Goal: Information Seeking & Learning: Learn about a topic

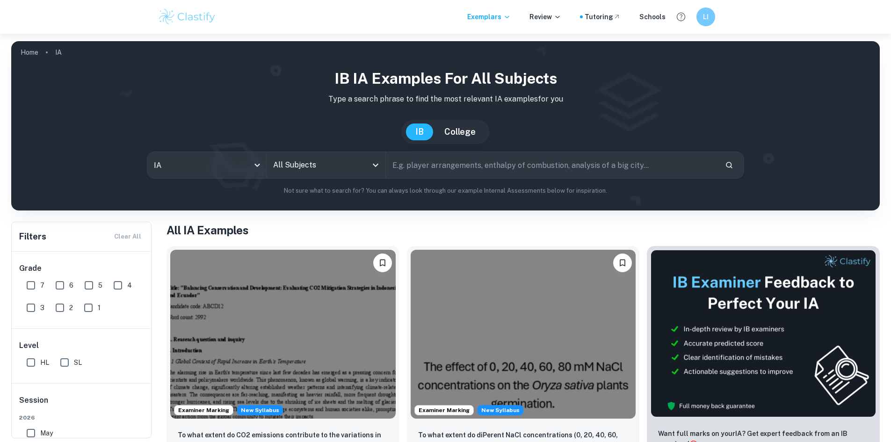
checkbox input "true"
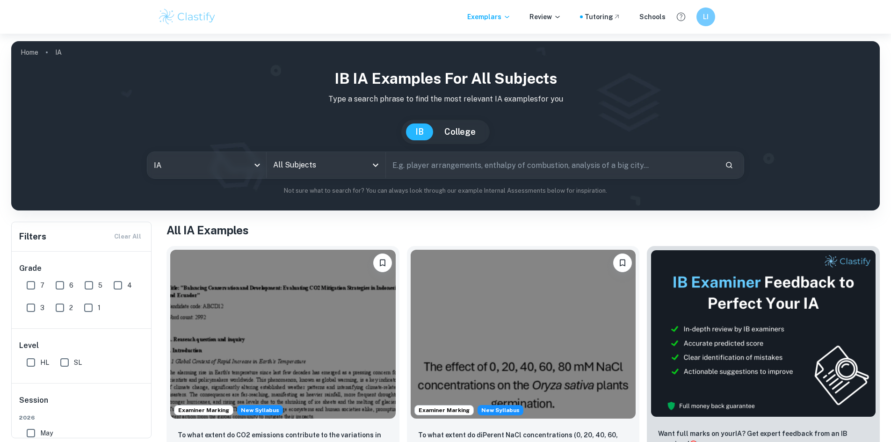
click at [420, 169] on input "text" at bounding box center [551, 165] width 331 height 26
click at [374, 167] on icon "Open" at bounding box center [375, 164] width 11 height 11
type input "Visual arts comparative study"
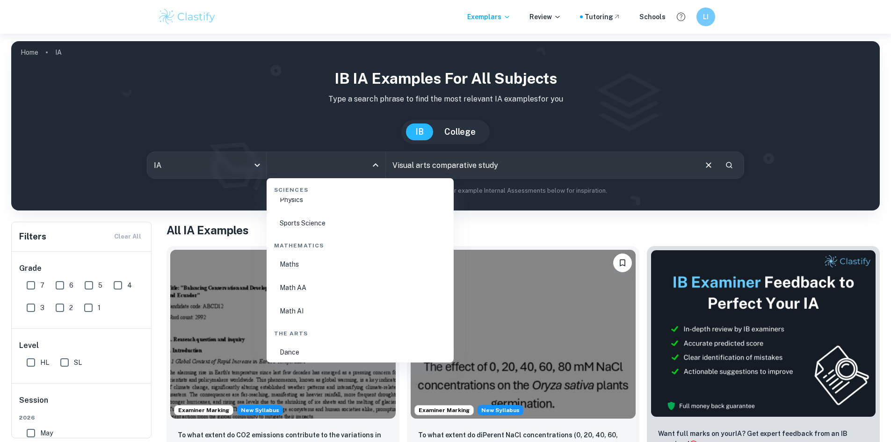
scroll to position [1708, 0]
click at [318, 350] on li "Visual Arts Comparative Study" at bounding box center [360, 346] width 180 height 22
type input "Visual Arts Comparative Study"
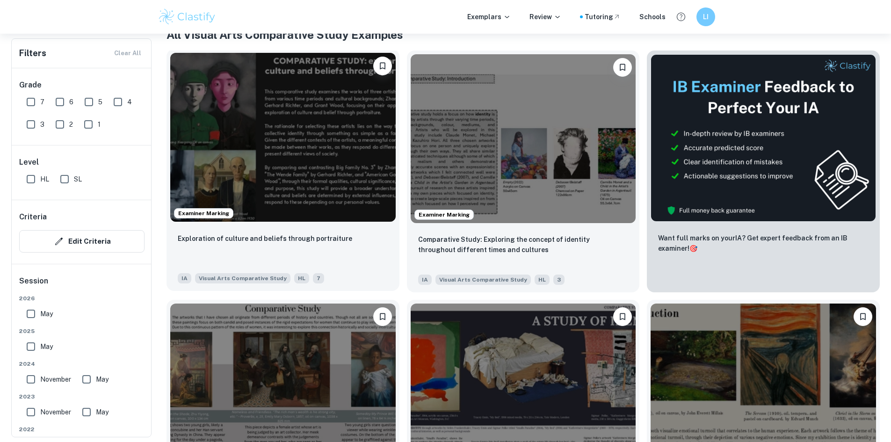
scroll to position [196, 0]
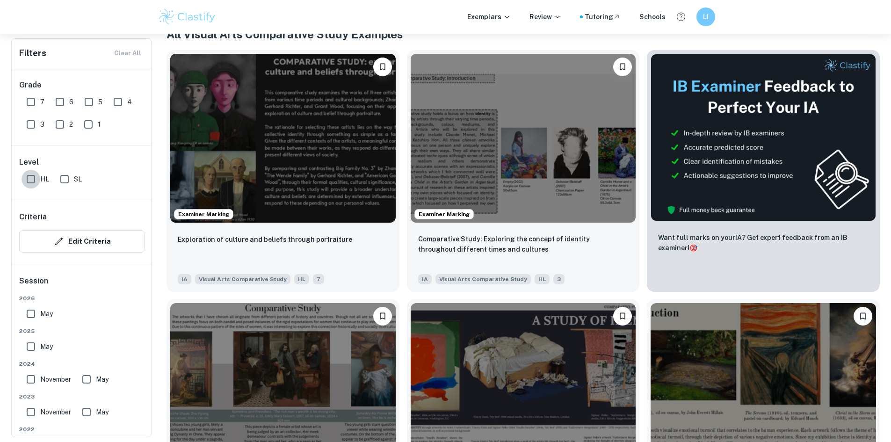
click at [31, 176] on input "HL" at bounding box center [31, 179] width 19 height 19
checkbox input "true"
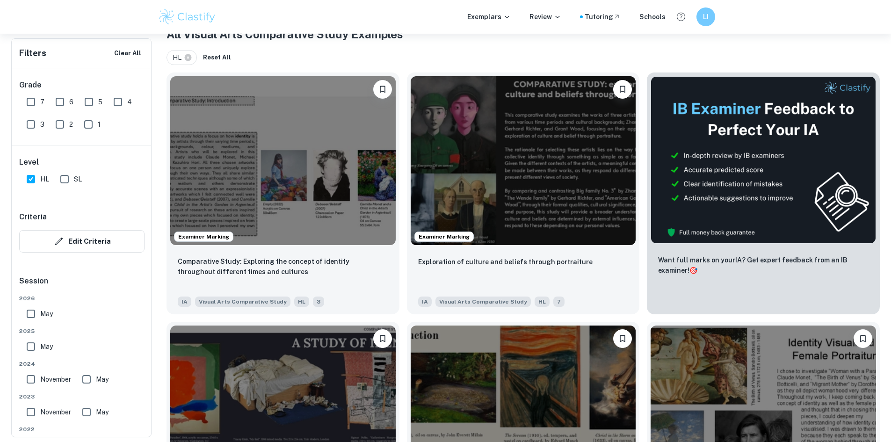
click at [58, 106] on input "6" at bounding box center [59, 102] width 19 height 19
checkbox input "true"
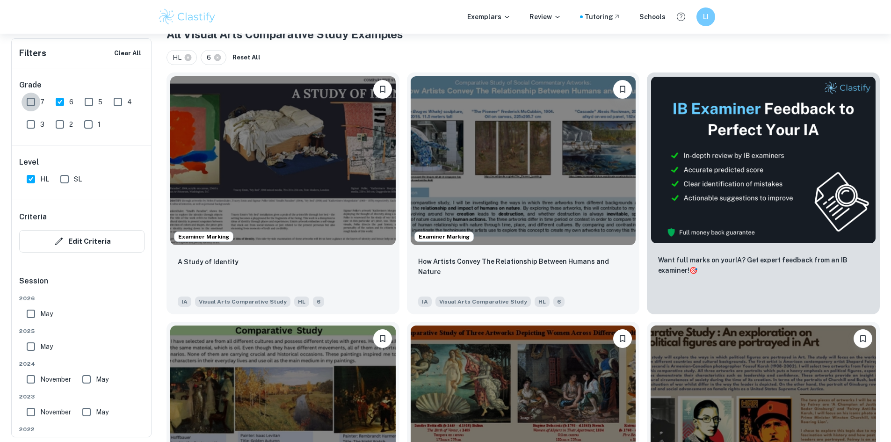
click at [35, 103] on input "7" at bounding box center [31, 102] width 19 height 19
checkbox input "true"
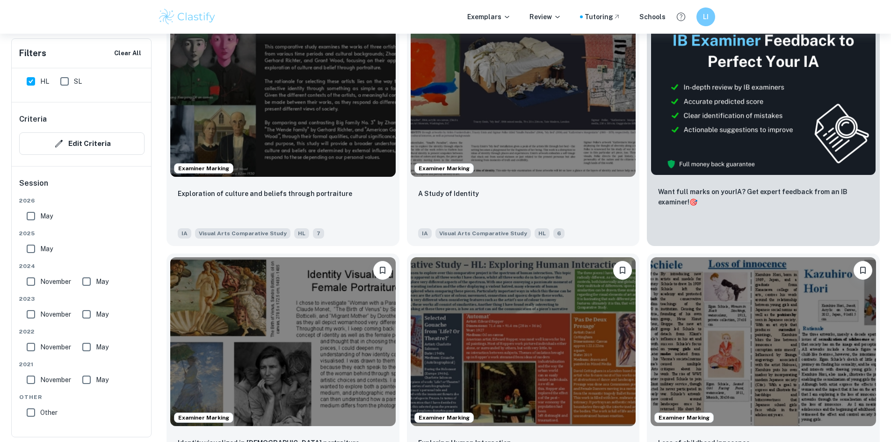
scroll to position [268, 0]
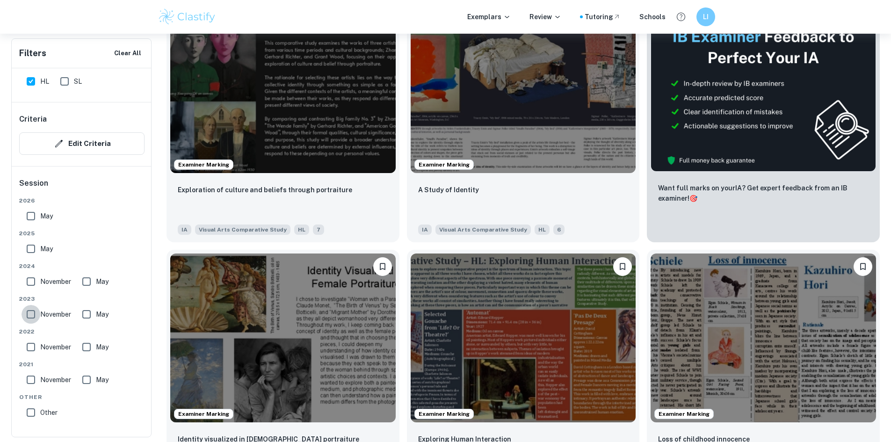
click at [31, 313] on input "November" at bounding box center [31, 314] width 19 height 19
checkbox input "true"
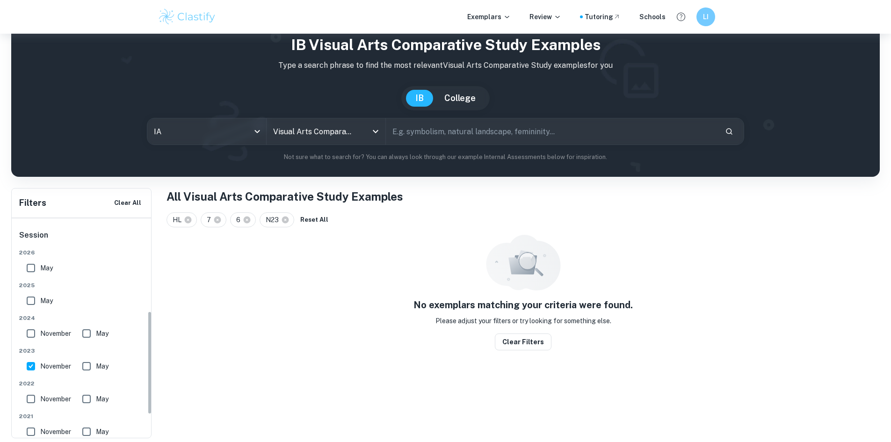
scroll to position [198, 0]
click at [90, 365] on input "May" at bounding box center [86, 363] width 19 height 19
checkbox input "true"
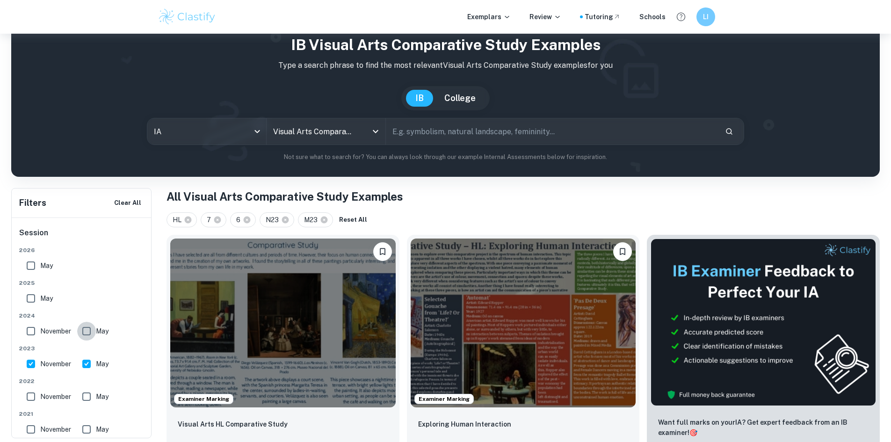
click at [86, 335] on input "May" at bounding box center [86, 331] width 19 height 19
checkbox input "true"
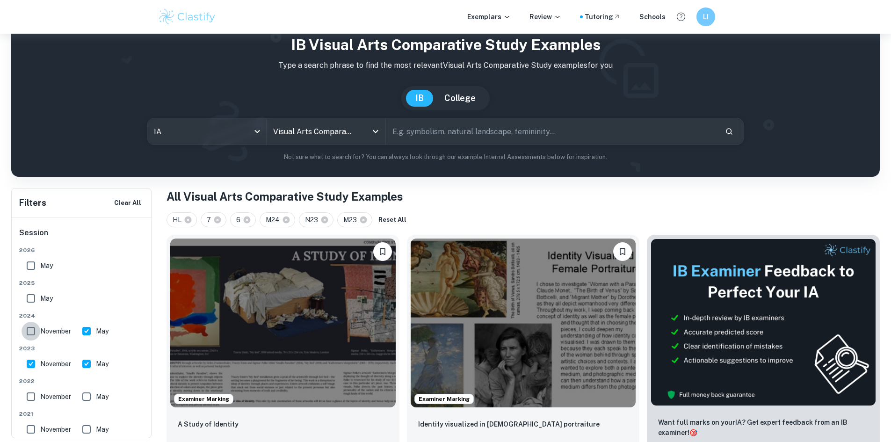
click at [34, 330] on input "November" at bounding box center [31, 331] width 19 height 19
checkbox input "true"
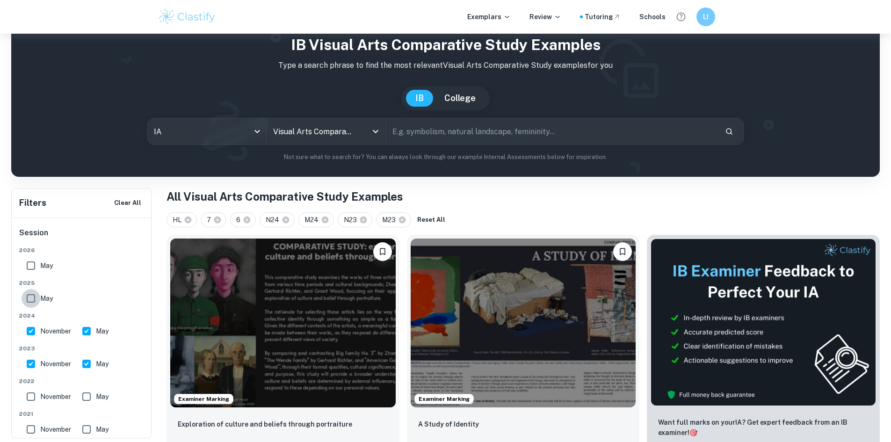
click at [32, 299] on input "May" at bounding box center [31, 298] width 19 height 19
checkbox input "true"
click at [34, 264] on input "May" at bounding box center [31, 265] width 19 height 19
checkbox input "true"
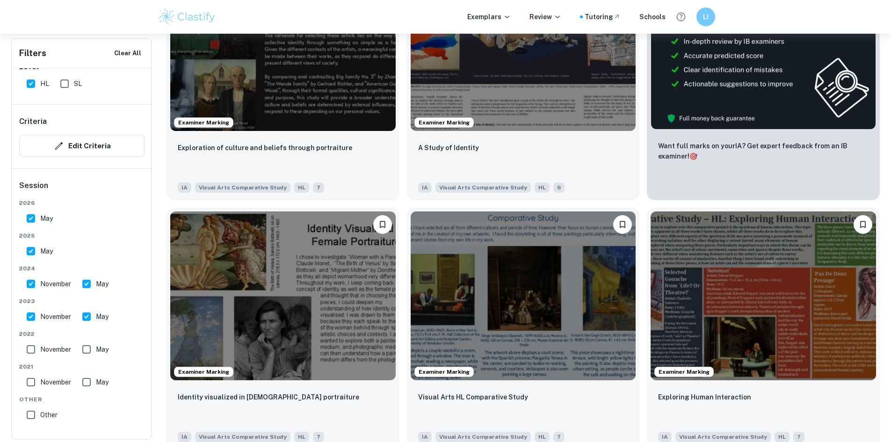
scroll to position [110, 0]
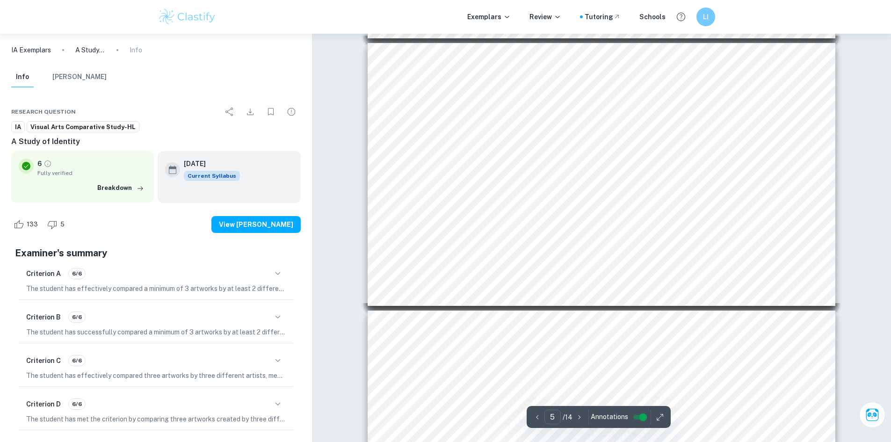
scroll to position [1158, 0]
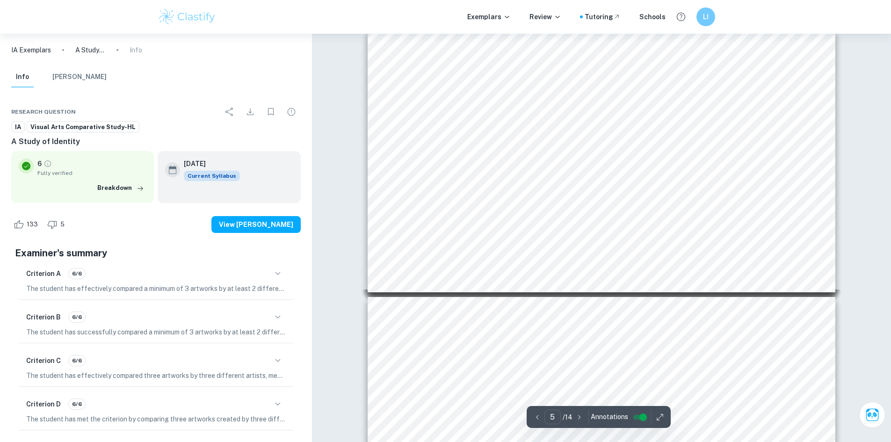
click at [729, 273] on span "subtle interaction, theme is revealed 3 the fluidity of interpretation and the" at bounding box center [757, 272] width 142 height 4
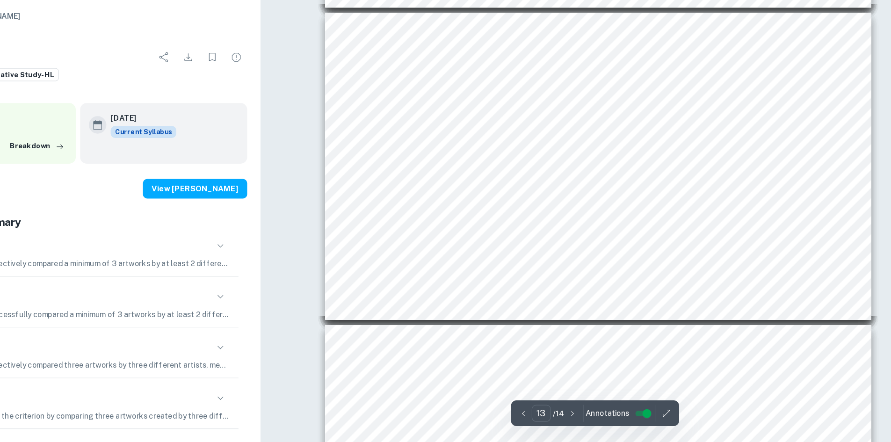
scroll to position [3255, 0]
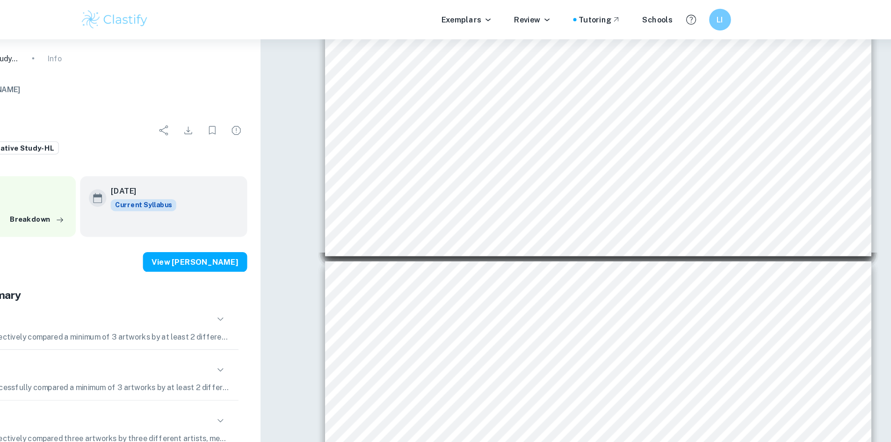
type input "6"
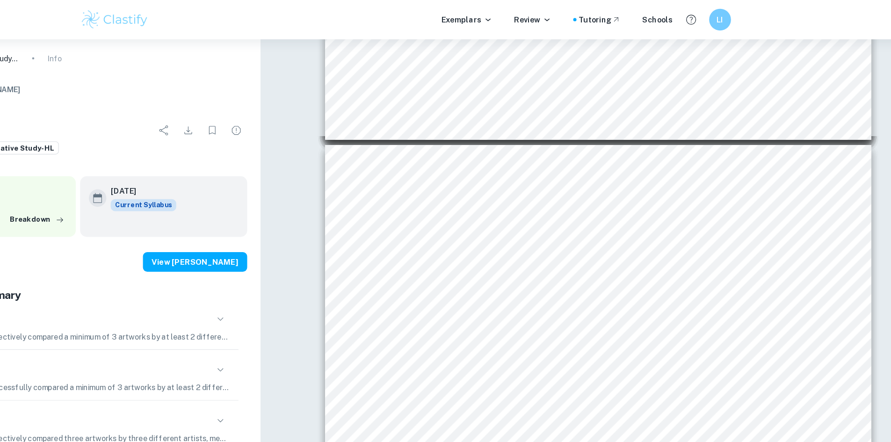
scroll to position [1291, 0]
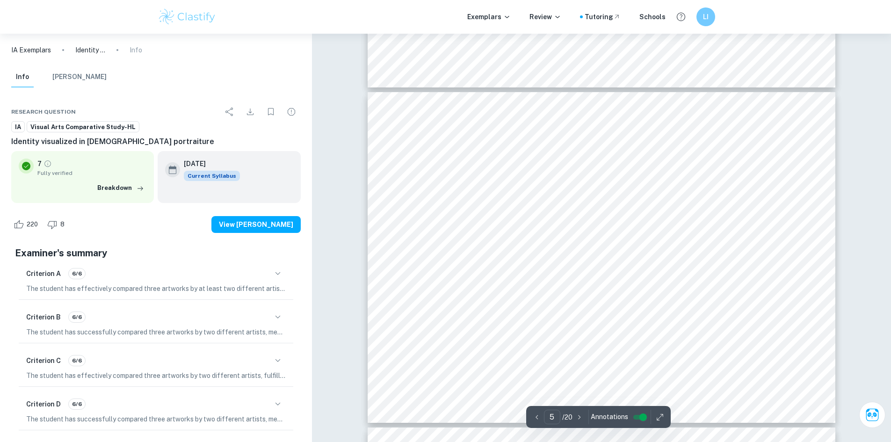
scroll to position [1367, 0]
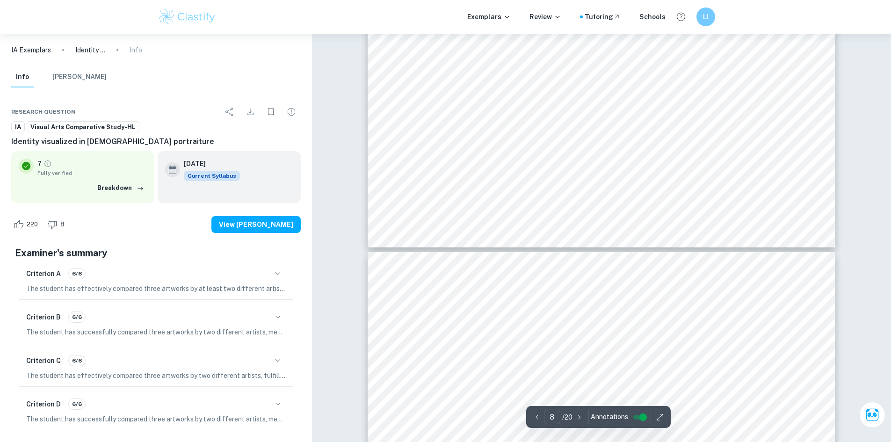
type input "9"
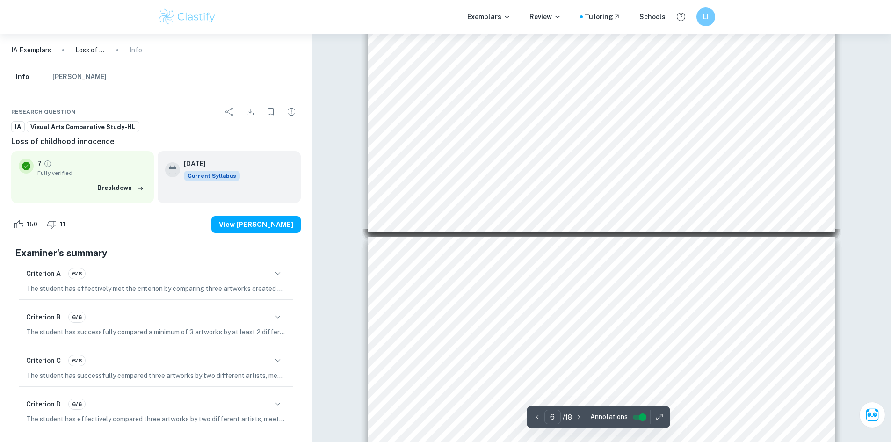
type input "7"
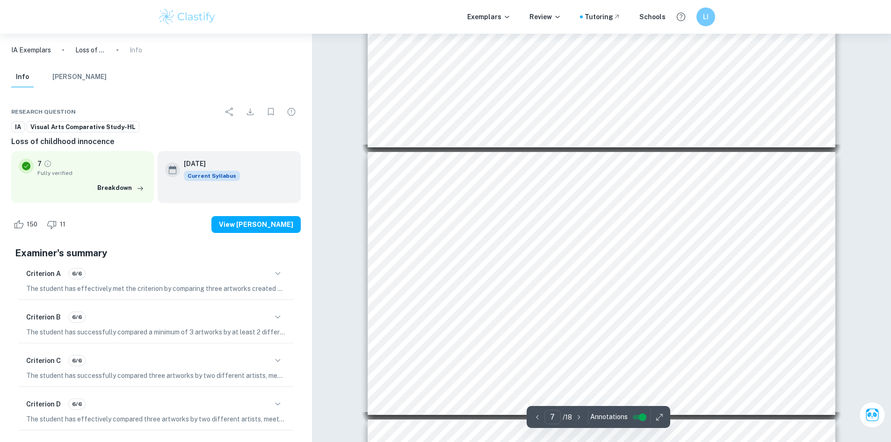
scroll to position [1570, 0]
